Goal: Task Accomplishment & Management: Manage account settings

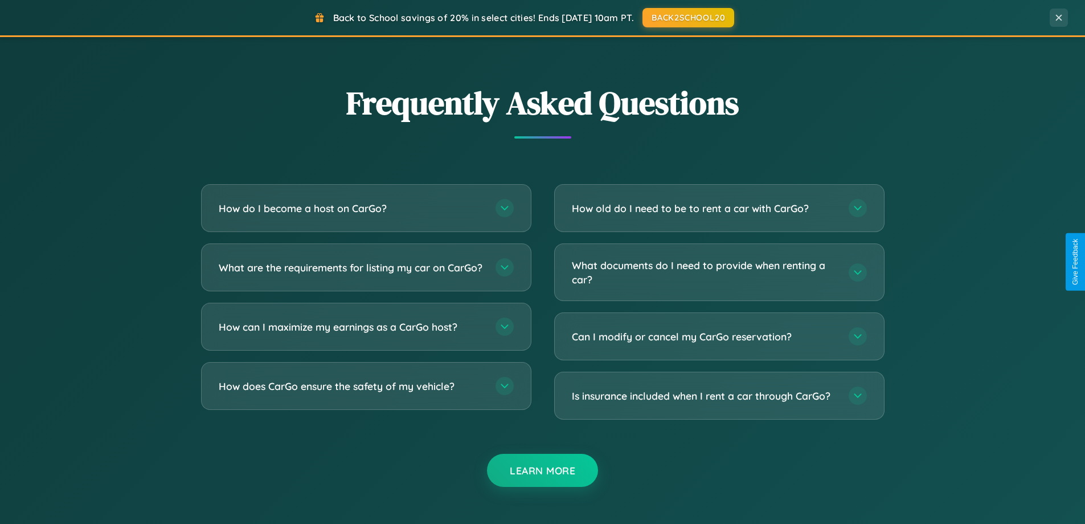
scroll to position [2192, 0]
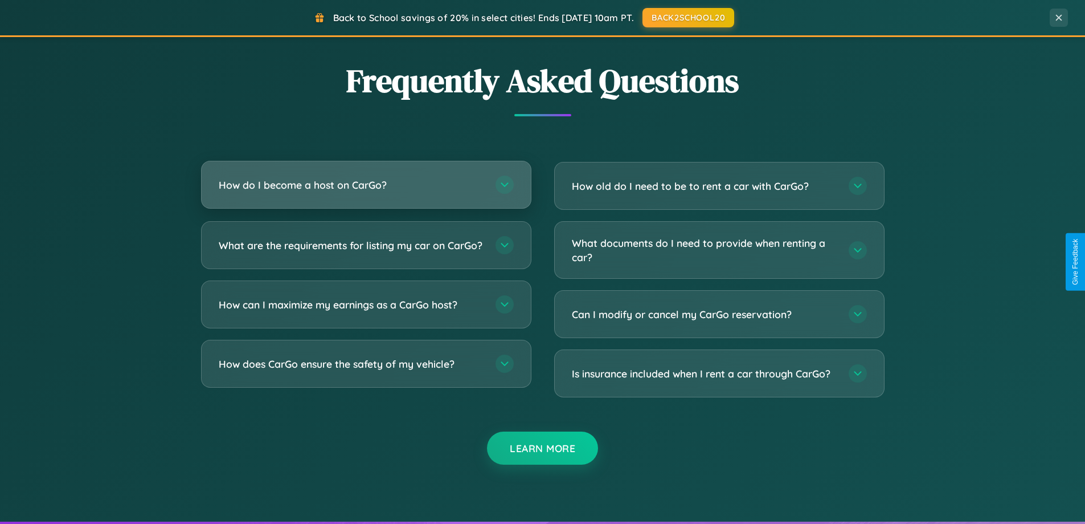
click at [366, 185] on h3 "How do I become a host on CarGo?" at bounding box center [351, 185] width 265 height 14
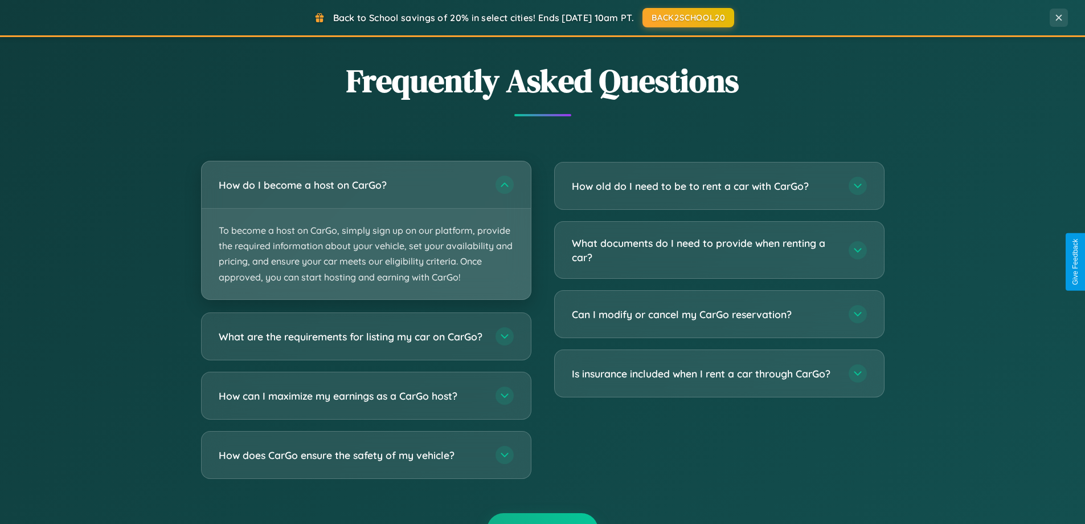
click at [366, 230] on p "To become a host on CarGo, simply sign up on our platform, provide the required…" at bounding box center [366, 254] width 329 height 91
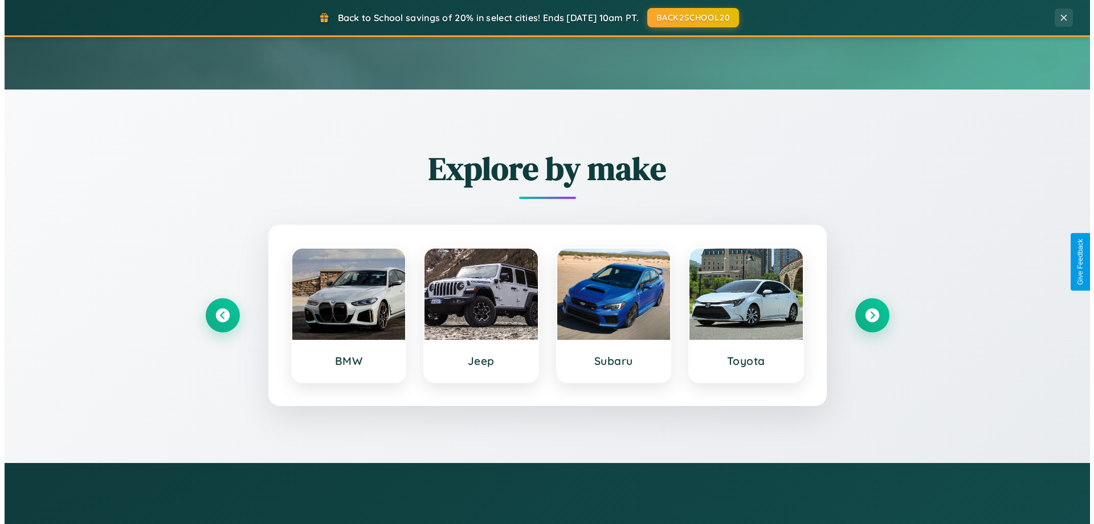
scroll to position [0, 0]
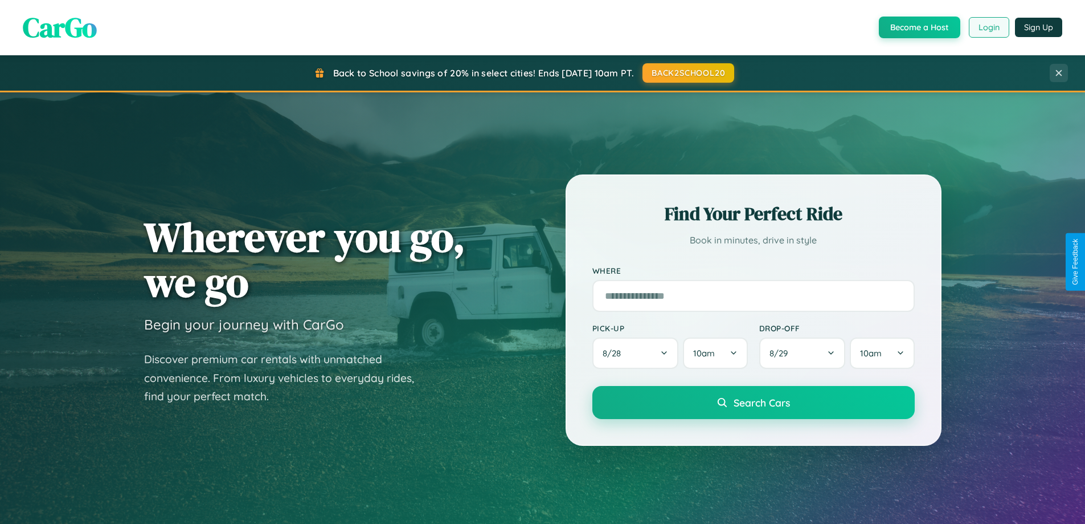
click at [988, 27] on button "Login" at bounding box center [989, 27] width 40 height 21
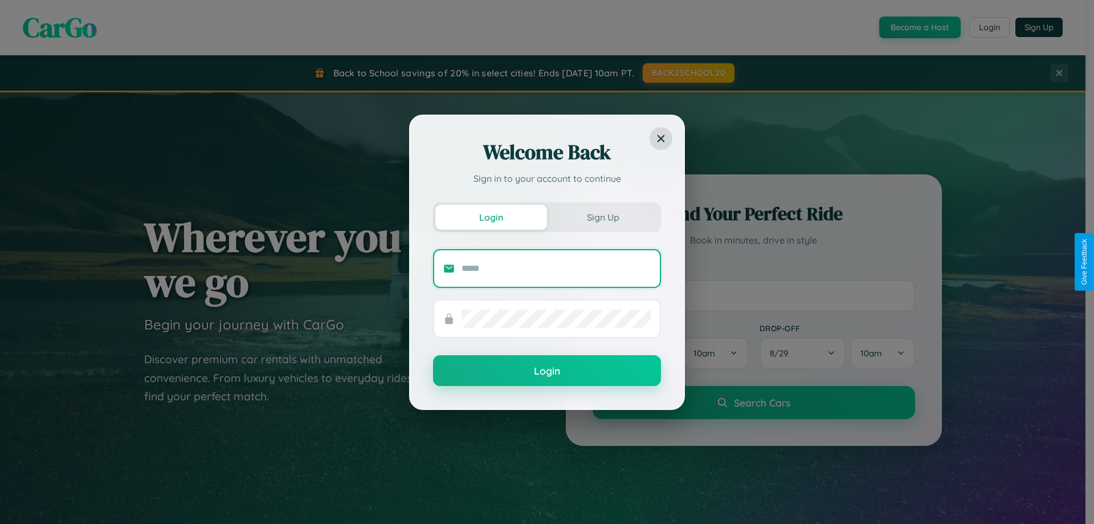
click at [556, 268] on input "text" at bounding box center [555, 268] width 189 height 18
type input "**********"
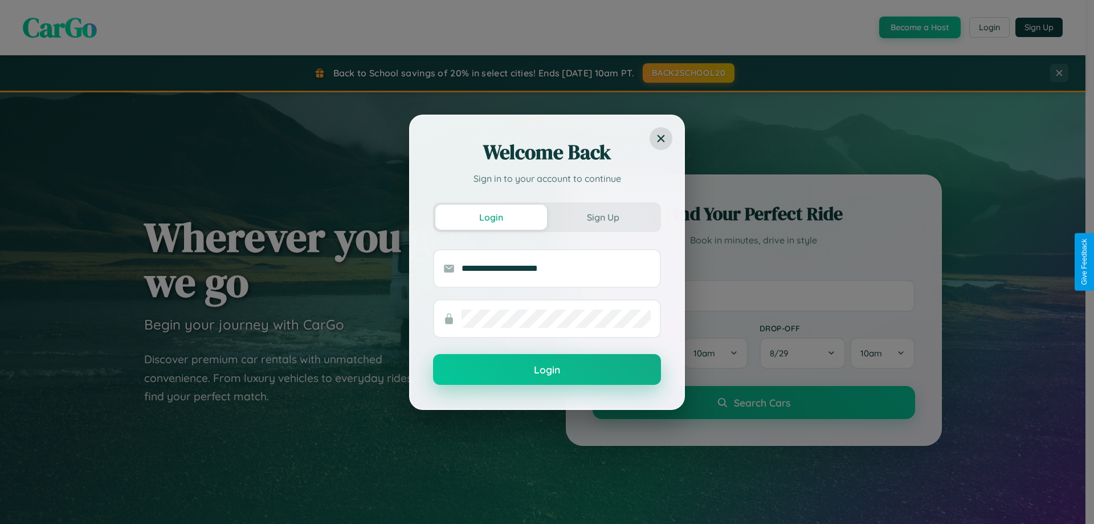
click at [547, 370] on button "Login" at bounding box center [547, 369] width 228 height 31
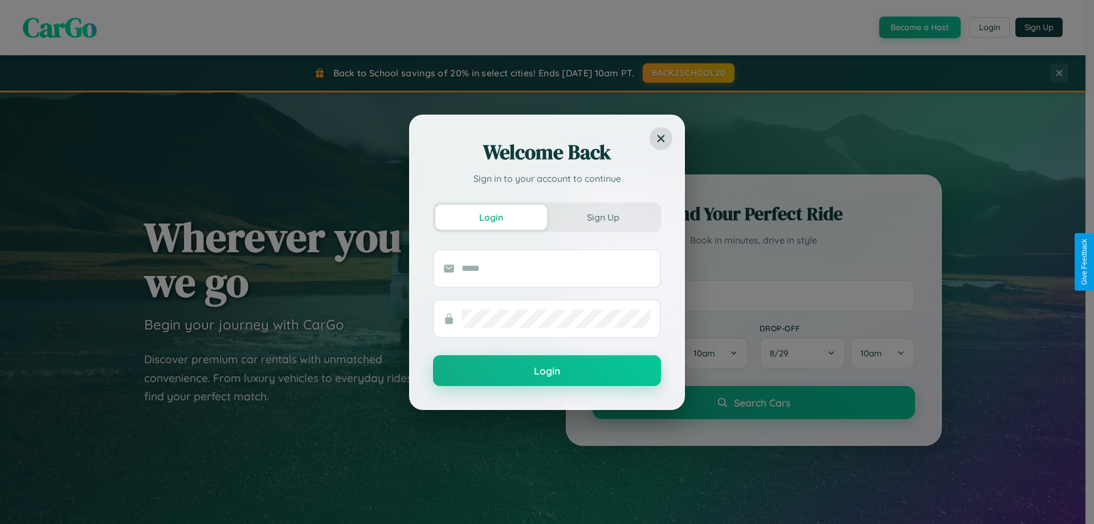
click at [688, 73] on div "Welcome Back Sign in to your account to continue Login Sign Up Login" at bounding box center [547, 262] width 1094 height 524
